Goal: Transaction & Acquisition: Purchase product/service

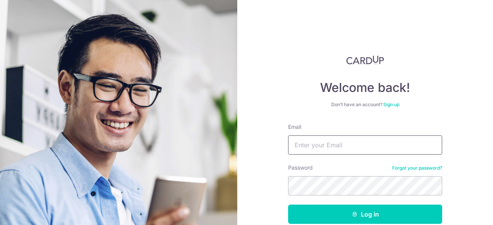
drag, startPoint x: 0, startPoint y: 0, endPoint x: 334, endPoint y: 144, distance: 364.2
click at [334, 144] on input "Email" at bounding box center [365, 145] width 154 height 19
type input "elfie_ruyou@hotmail.com"
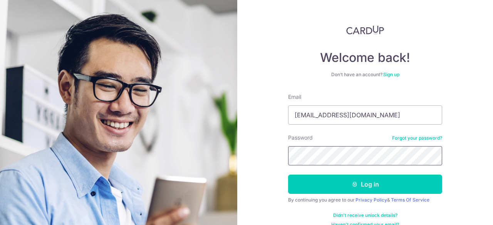
scroll to position [42, 0]
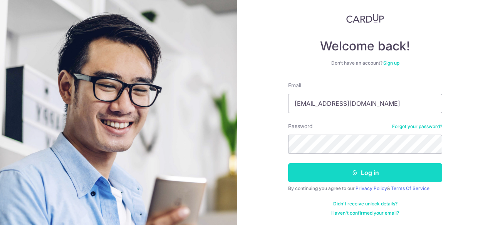
click at [331, 170] on button "Log in" at bounding box center [365, 172] width 154 height 19
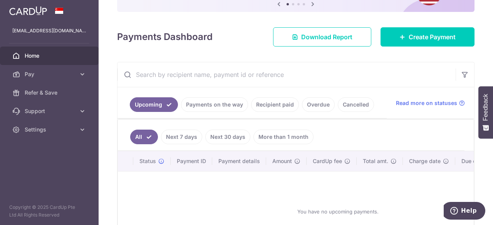
scroll to position [116, 0]
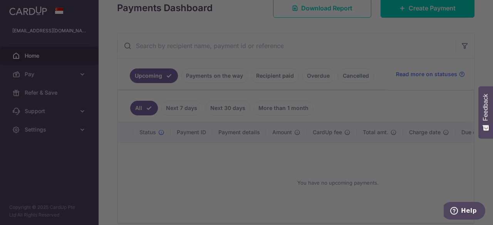
click at [383, 40] on div at bounding box center [249, 114] width 498 height 228
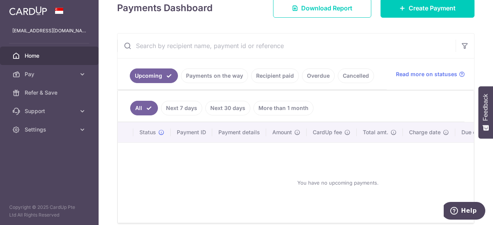
scroll to position [77, 0]
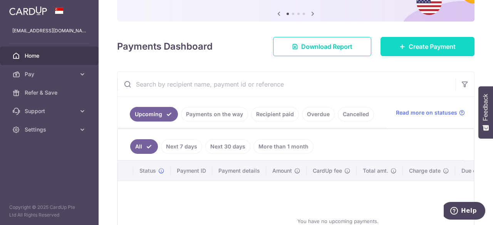
click at [409, 50] on span "Create Payment" at bounding box center [432, 46] width 47 height 9
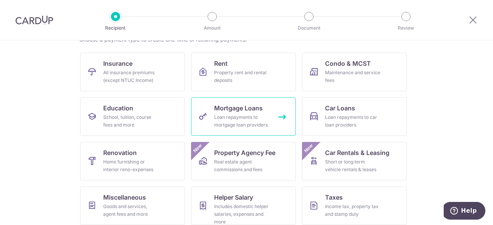
scroll to position [81, 0]
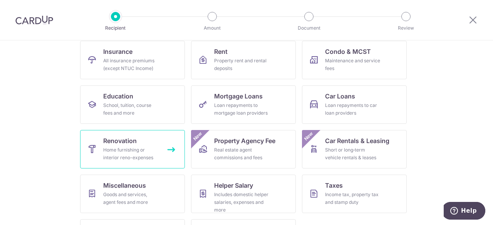
click at [113, 152] on div "Home furnishing or interior reno-expenses" at bounding box center [130, 153] width 55 height 15
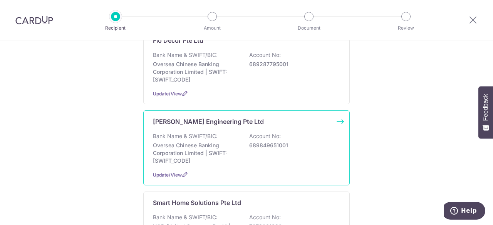
scroll to position [116, 0]
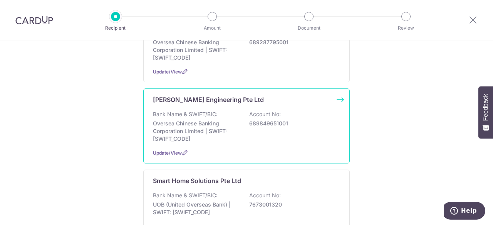
click at [224, 109] on div "Jia Cheng Engineering Pte Ltd Bank Name & SWIFT/BIC: Oversea Chinese Banking Co…" at bounding box center [246, 126] width 207 height 75
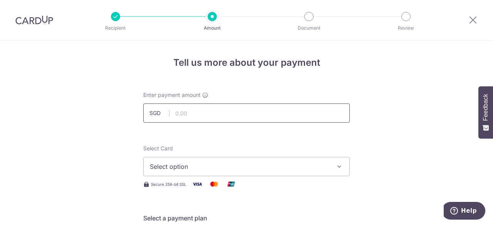
click at [223, 112] on input "text" at bounding box center [246, 113] width 207 height 19
type input "1,798.75"
click at [173, 168] on span "Select option" at bounding box center [240, 166] width 180 height 9
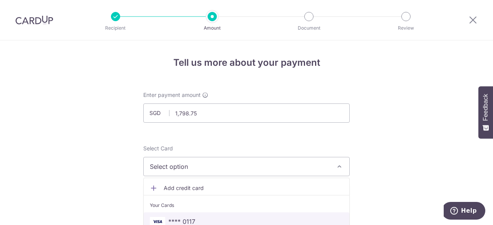
click at [194, 218] on span "**** 0117" at bounding box center [246, 221] width 193 height 9
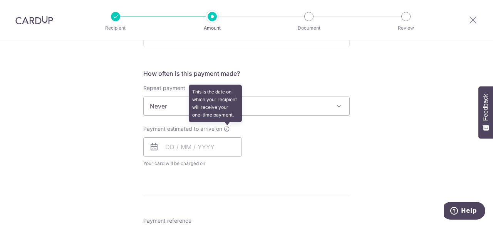
scroll to position [308, 0]
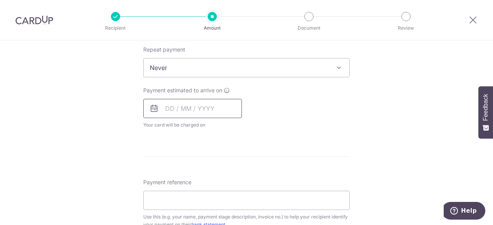
click at [196, 109] on input "text" at bounding box center [192, 108] width 99 height 19
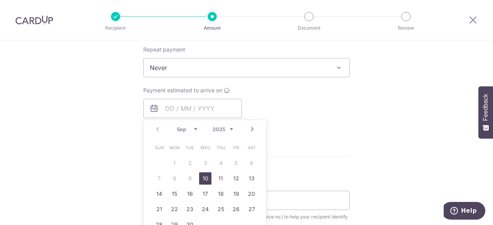
click at [205, 175] on link "10" at bounding box center [205, 179] width 12 height 12
type input "[DATE]"
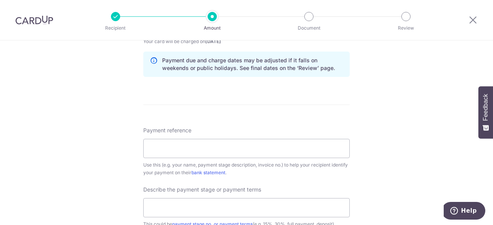
scroll to position [385, 0]
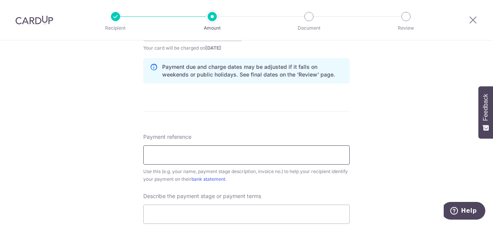
click at [195, 155] on input "Payment reference" at bounding box center [246, 155] width 207 height 19
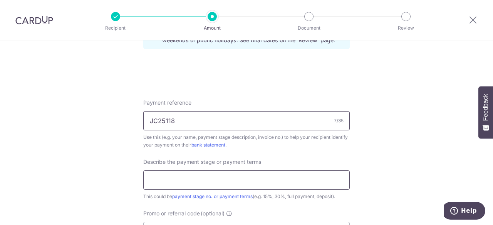
scroll to position [424, 0]
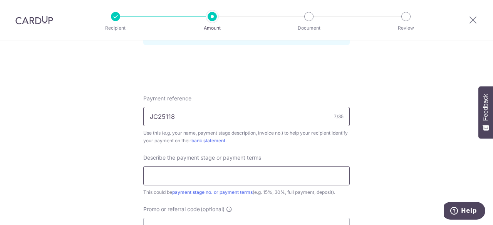
type input "JC25118"
click at [203, 175] on input "text" at bounding box center [246, 175] width 207 height 19
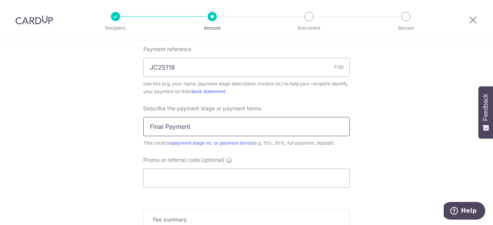
scroll to position [501, 0]
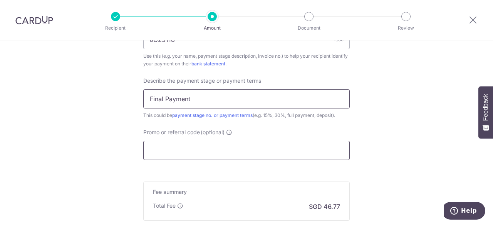
type input "Final Payment"
click at [196, 149] on input "Promo or referral code (optional)" at bounding box center [246, 150] width 207 height 19
paste input "RENO25ONE"
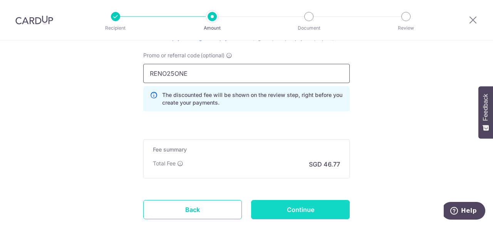
scroll to position [578, 0]
type input "RENO25ONE"
click at [288, 211] on input "Continue" at bounding box center [300, 209] width 99 height 19
type input "Create Schedule"
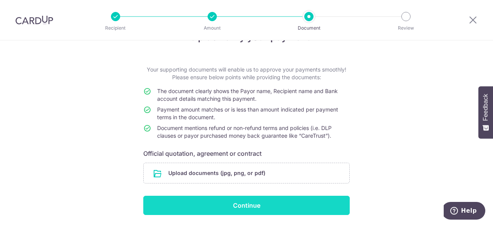
scroll to position [51, 0]
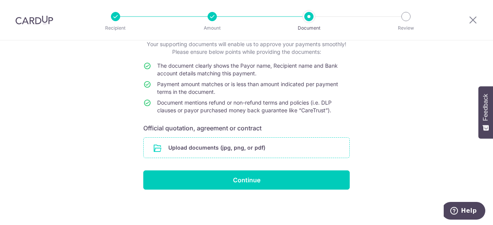
click at [155, 144] on input "file" at bounding box center [247, 148] width 206 height 20
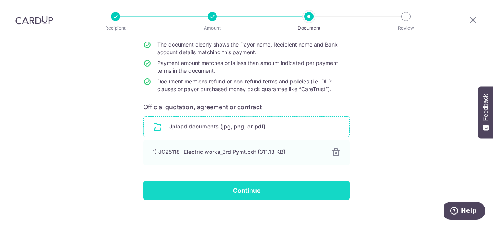
scroll to position [82, 0]
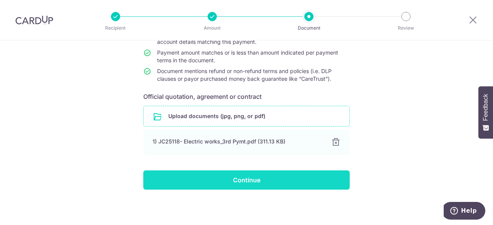
click at [263, 178] on input "Continue" at bounding box center [246, 180] width 207 height 19
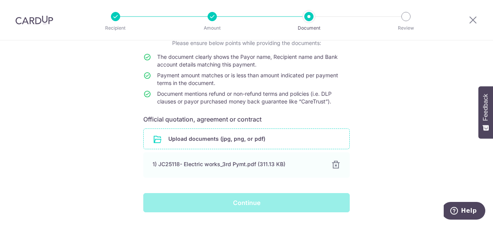
scroll to position [39, 0]
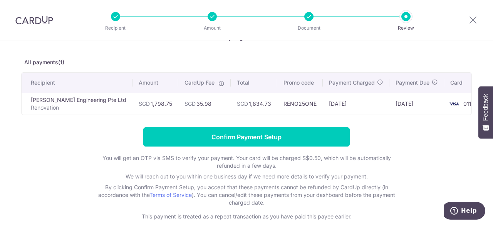
scroll to position [39, 0]
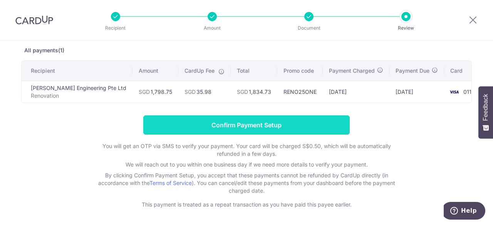
click at [245, 127] on input "Confirm Payment Setup" at bounding box center [246, 125] width 207 height 19
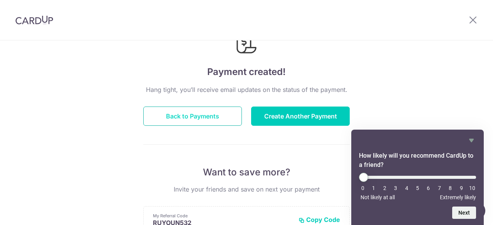
click at [170, 122] on button "Back to Payments" at bounding box center [192, 116] width 99 height 19
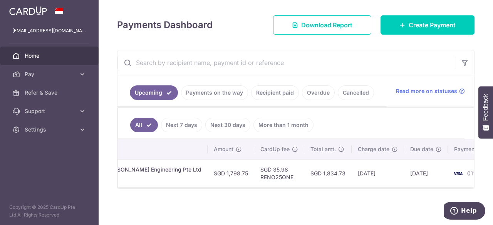
scroll to position [0, 187]
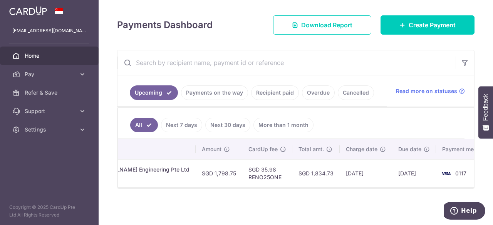
click at [44, 55] on span "Home" at bounding box center [50, 56] width 51 height 8
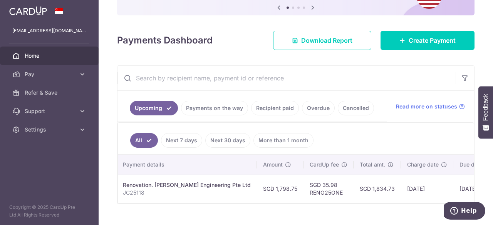
scroll to position [100, 0]
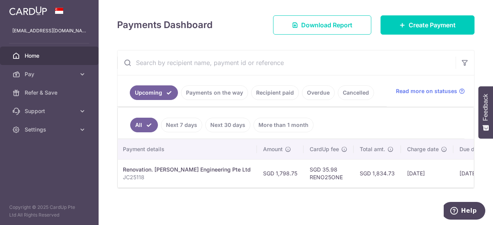
click at [42, 55] on span "Home" at bounding box center [50, 56] width 51 height 8
